Goal: Information Seeking & Learning: Learn about a topic

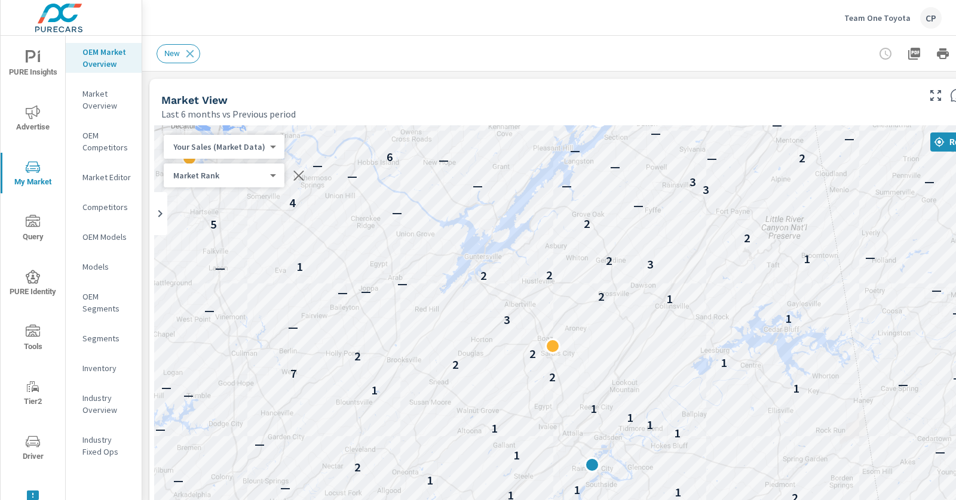
scroll to position [1, 0]
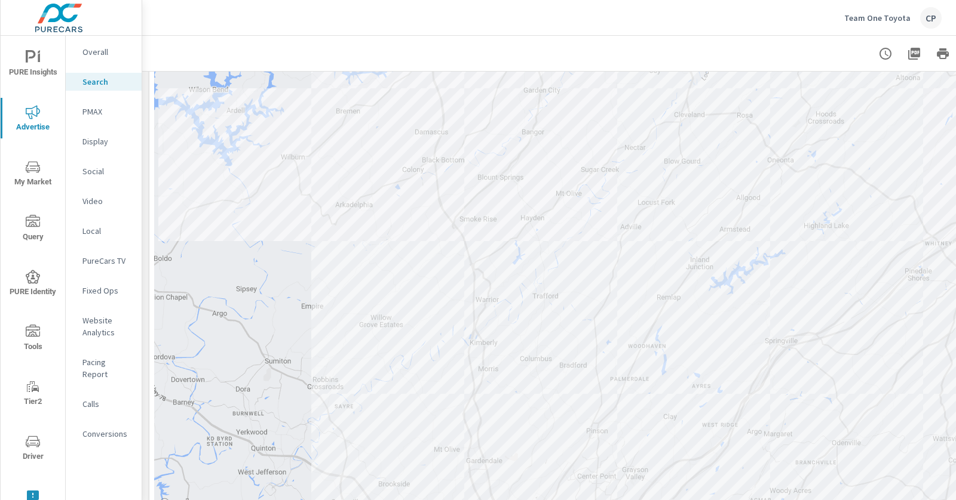
scroll to position [381, 0]
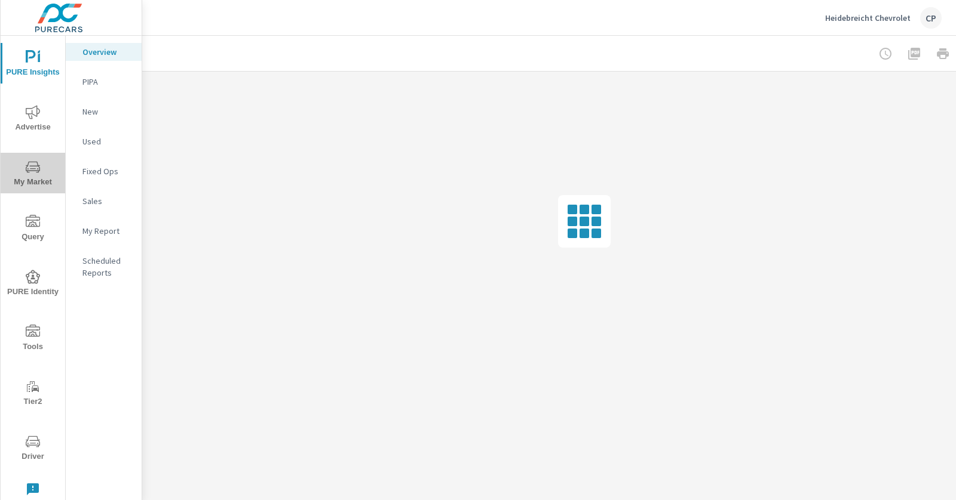
click at [35, 161] on icon "nav menu" at bounding box center [33, 167] width 14 height 14
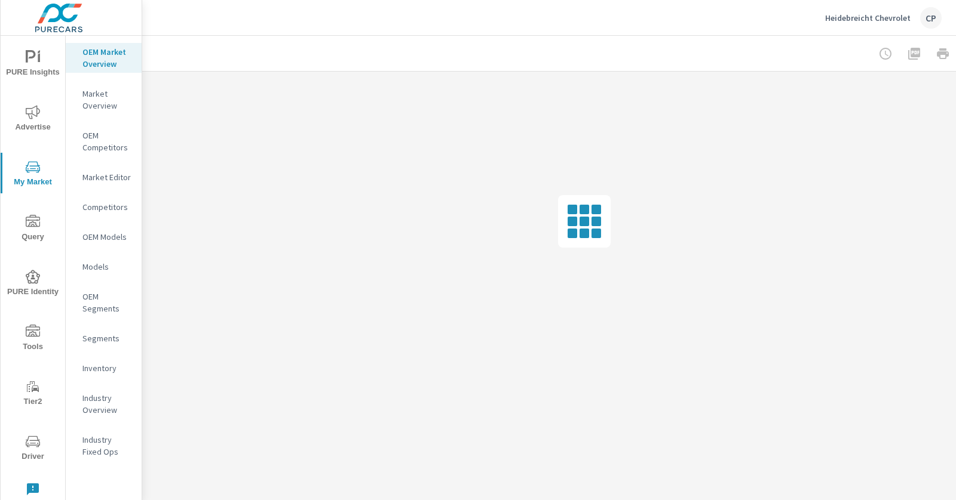
click at [94, 180] on p "Market Editor" at bounding box center [107, 177] width 50 height 12
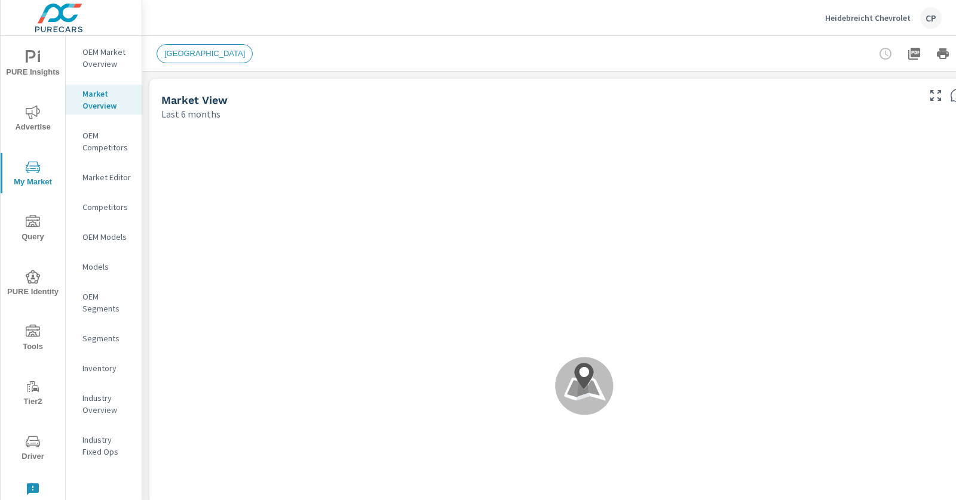
scroll to position [1, 0]
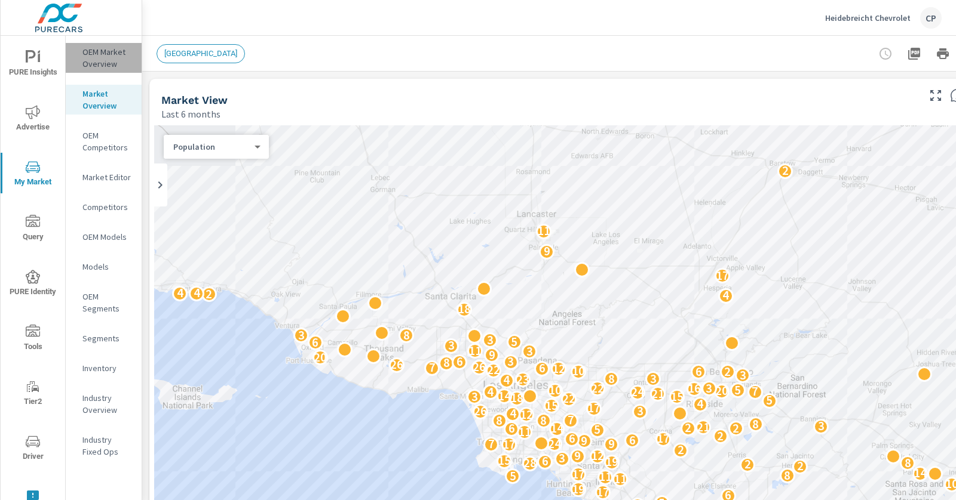
click at [100, 66] on p "OEM Market Overview" at bounding box center [107, 58] width 50 height 24
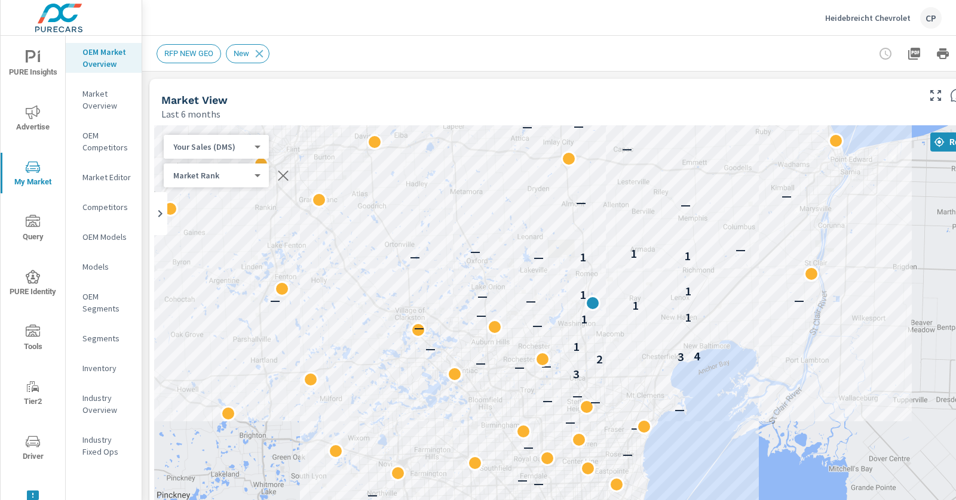
drag, startPoint x: 850, startPoint y: 316, endPoint x: 852, endPoint y: 238, distance: 77.7
click at [852, 238] on div "— — — — — — — — — — — — — — 3 — — — 2 3 4 — — 1 — — 1 1 — 1 — — — — 1 1 — 1 — 1…" at bounding box center [584, 367] width 860 height 485
